Goal: Transaction & Acquisition: Purchase product/service

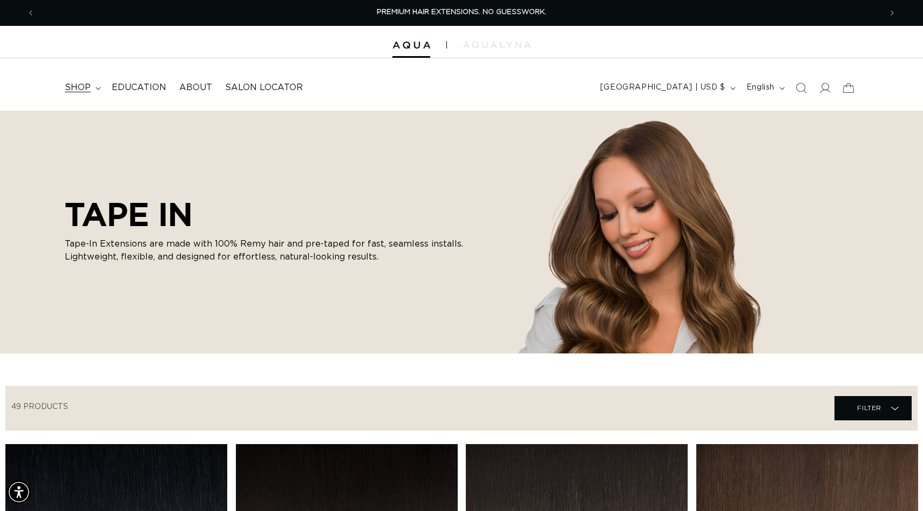
click at [96, 84] on summary "shop" at bounding box center [81, 88] width 47 height 24
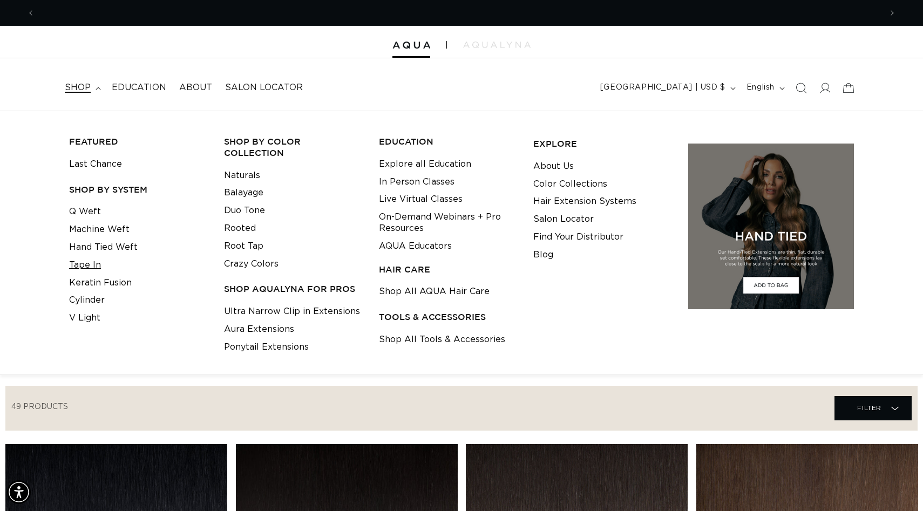
scroll to position [0, 846]
click at [86, 261] on link "Tape In" at bounding box center [85, 265] width 32 height 18
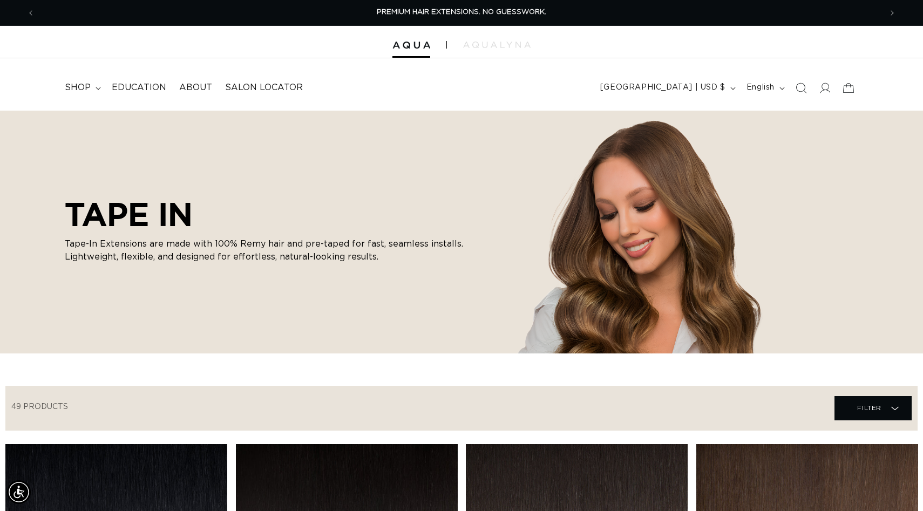
click at [402, 53] on div at bounding box center [461, 42] width 923 height 32
click at [412, 49] on div at bounding box center [461, 42] width 923 height 32
click at [74, 86] on span "shop" at bounding box center [78, 87] width 26 height 11
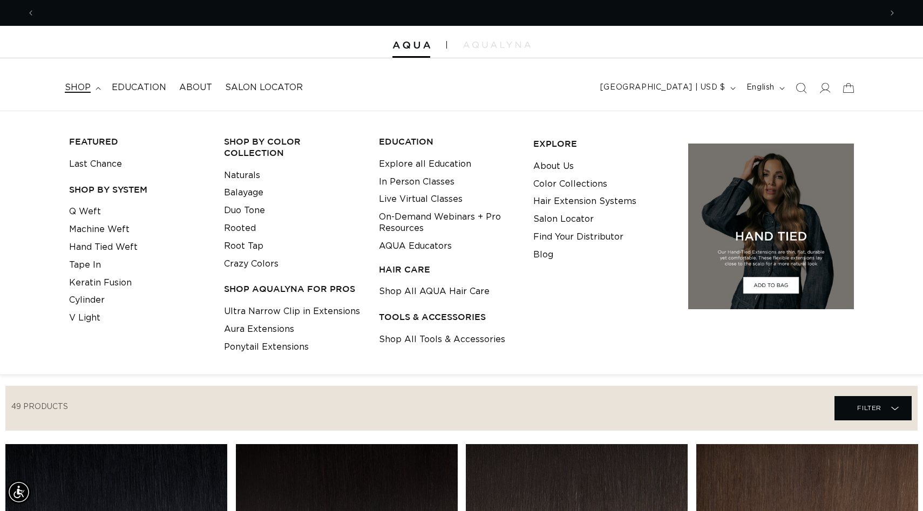
click at [74, 86] on span "shop" at bounding box center [78, 87] width 26 height 11
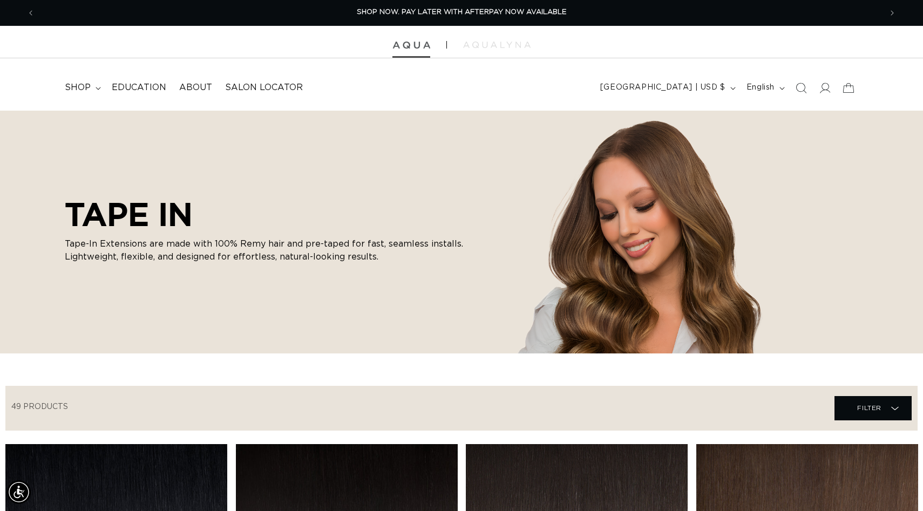
click at [404, 42] on img at bounding box center [411, 46] width 38 height 8
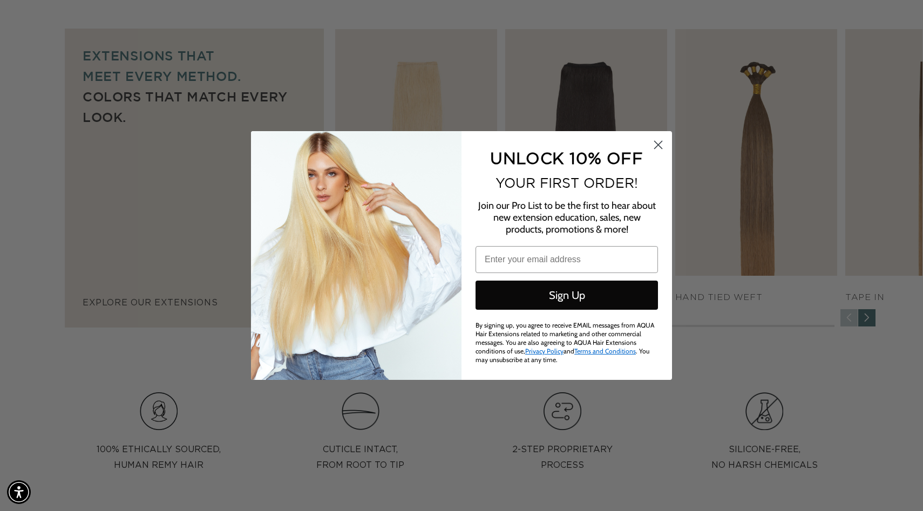
scroll to position [0, 1693]
click at [655, 147] on circle "Close dialog" at bounding box center [658, 145] width 18 height 18
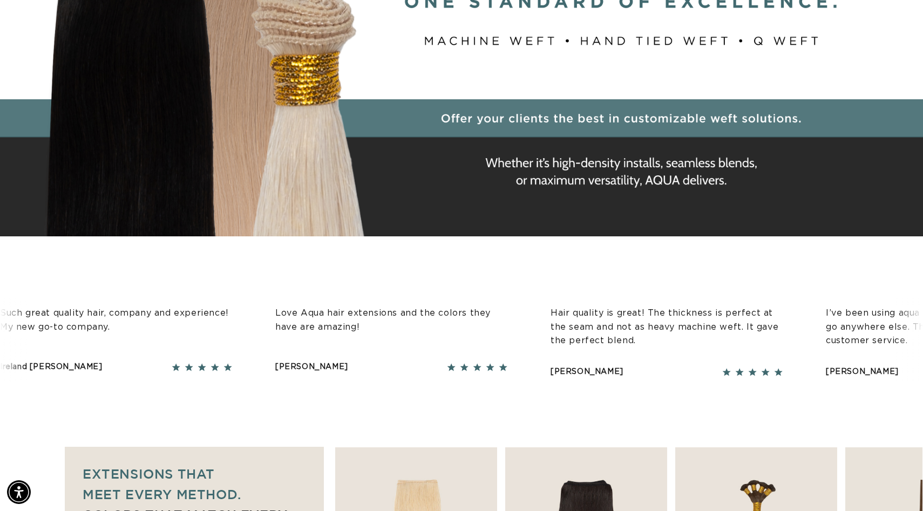
scroll to position [0, 0]
